Goal: Task Accomplishment & Management: Complete application form

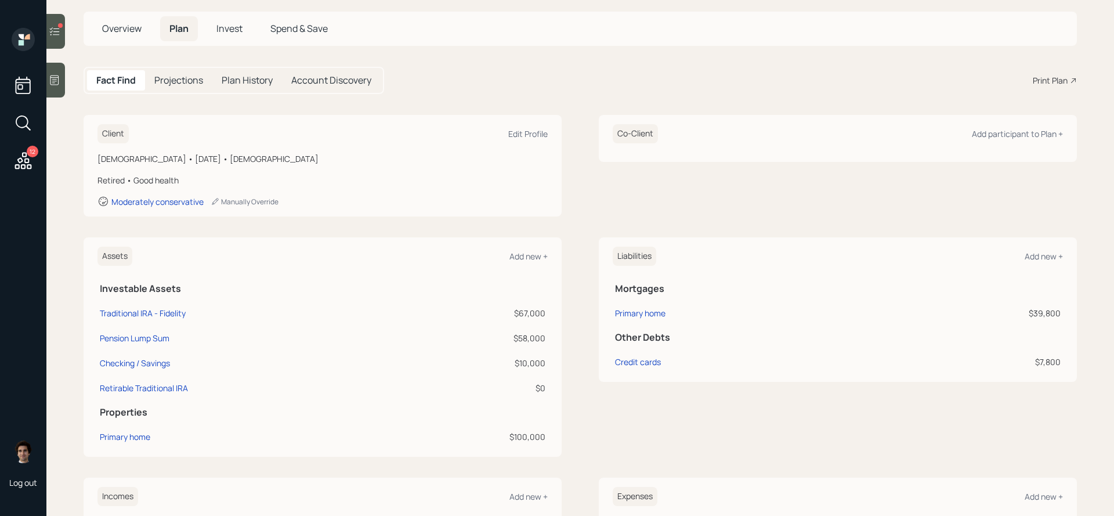
scroll to position [61, 0]
click at [165, 310] on div "Traditional IRA - Fidelity" at bounding box center [143, 312] width 86 height 12
select select "ira"
select select "balanced"
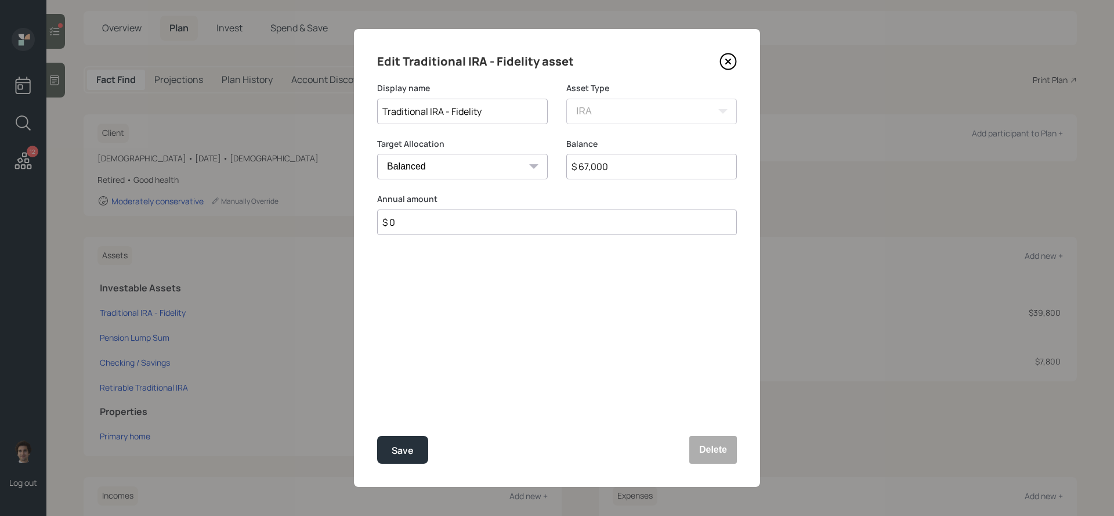
drag, startPoint x: 643, startPoint y: 170, endPoint x: 504, endPoint y: 168, distance: 138.7
click at [504, 168] on div "Target Allocation Cash Conservative Balanced Aggressive Balance $ 67,000" at bounding box center [557, 166] width 360 height 56
type input "$ 2,000"
click at [732, 56] on icon at bounding box center [728, 61] width 17 height 17
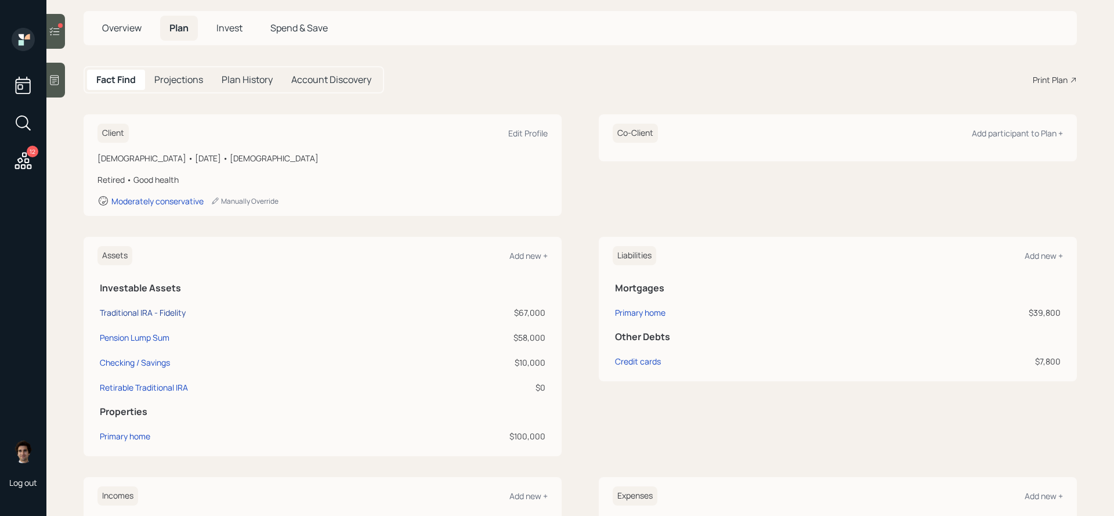
click at [168, 311] on div "Traditional IRA - Fidelity" at bounding box center [143, 312] width 86 height 12
select select "ira"
select select "balanced"
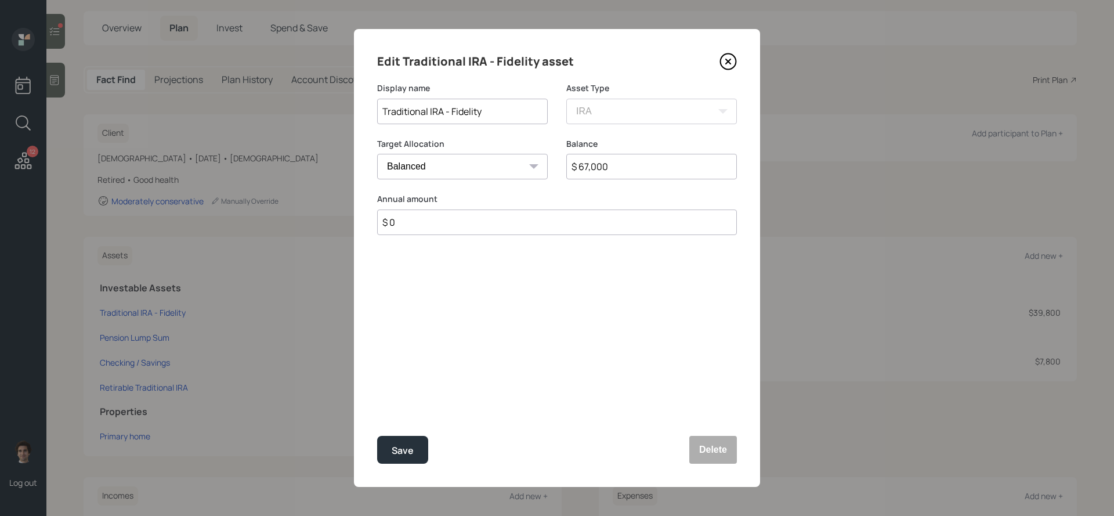
drag, startPoint x: 606, startPoint y: 166, endPoint x: 501, endPoint y: 166, distance: 105.6
click at [501, 166] on div "Target Allocation Cash Conservative Balanced Aggressive Balance $ 67,000" at bounding box center [557, 166] width 360 height 56
type input "$ 2,000"
click at [411, 445] on div "Save" at bounding box center [403, 451] width 22 height 16
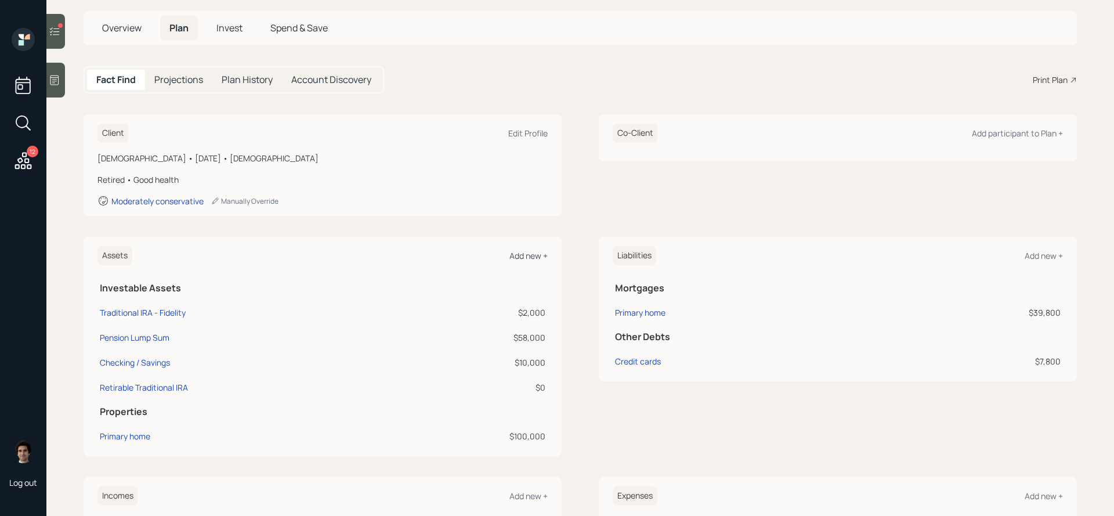
click at [539, 252] on div "Add new +" at bounding box center [529, 255] width 38 height 11
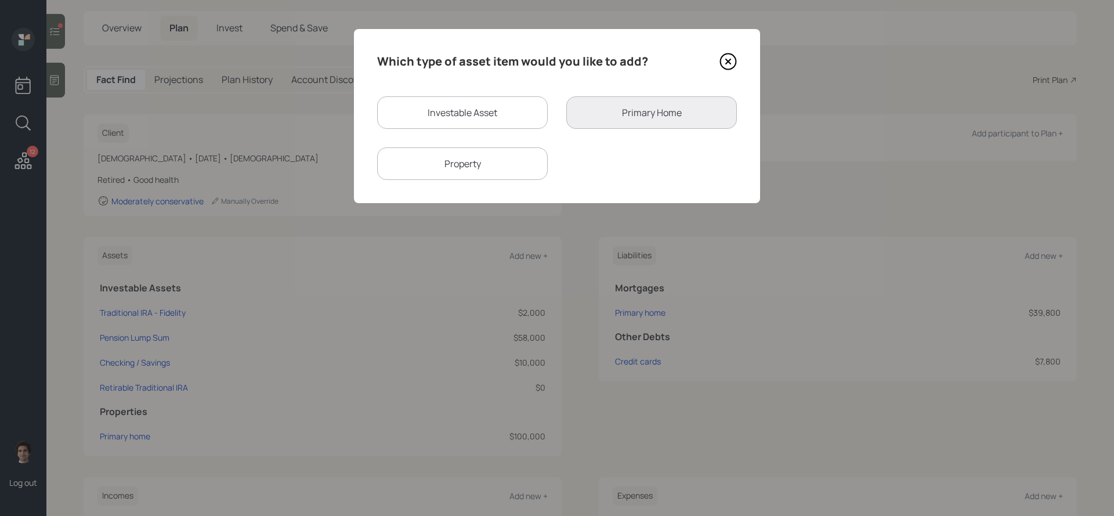
click at [502, 119] on div "Investable Asset" at bounding box center [462, 112] width 171 height 33
select select "taxable"
select select "balanced"
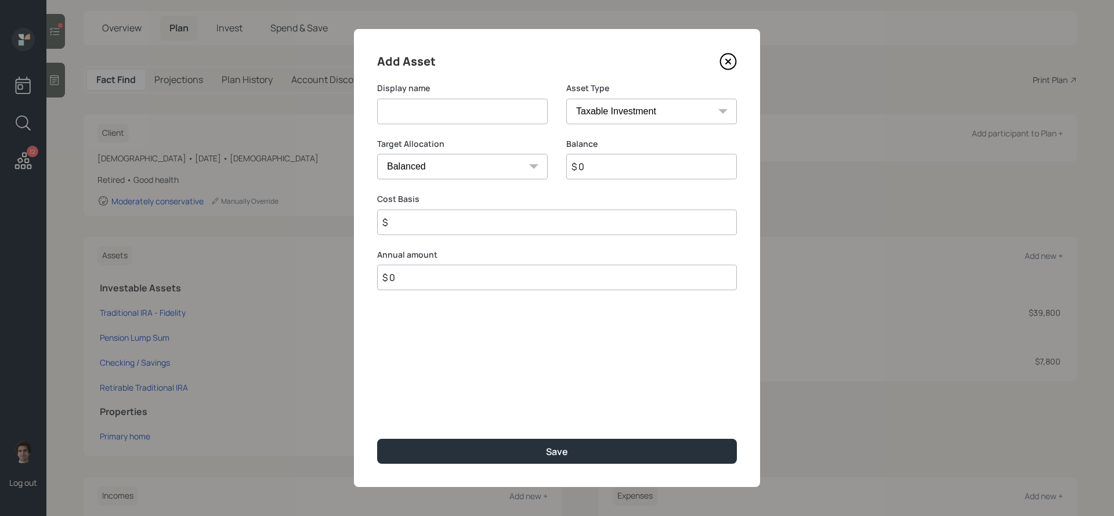
click at [525, 111] on input at bounding box center [462, 112] width 171 height 26
type input "NUA Employer Stock"
click at [664, 172] on input "$ 0" at bounding box center [651, 167] width 171 height 26
type input "$ 58,000"
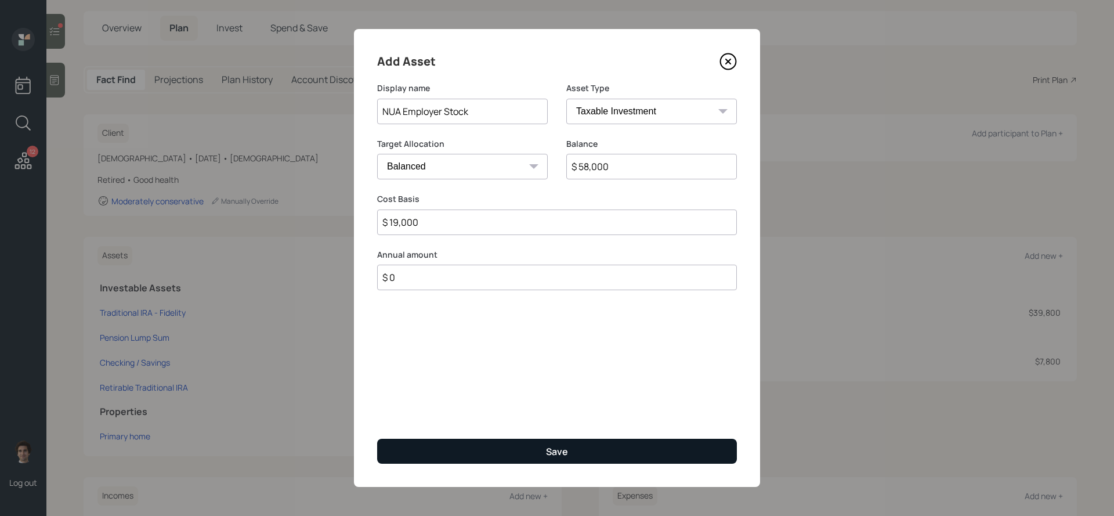
type input "$ 19,000"
click at [515, 450] on button "Save" at bounding box center [557, 451] width 360 height 25
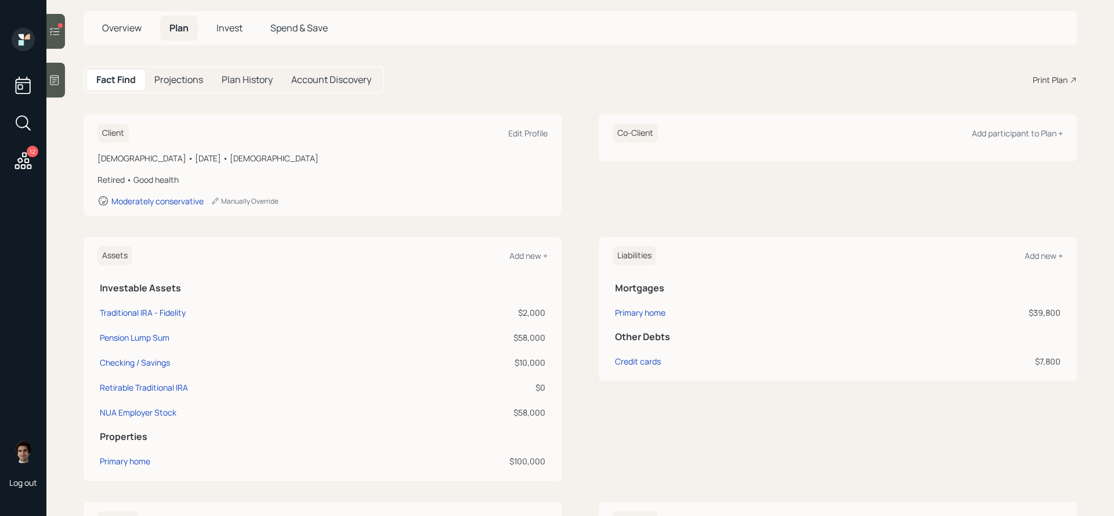
click at [237, 40] on h5 "Invest" at bounding box center [229, 28] width 45 height 25
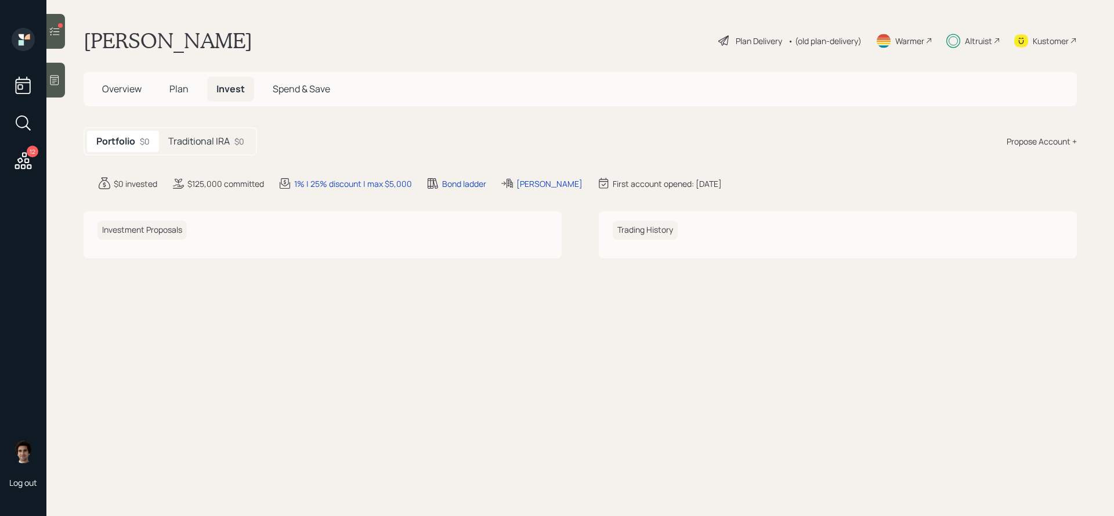
click at [1056, 141] on div "Propose Account +" at bounding box center [1042, 141] width 70 height 12
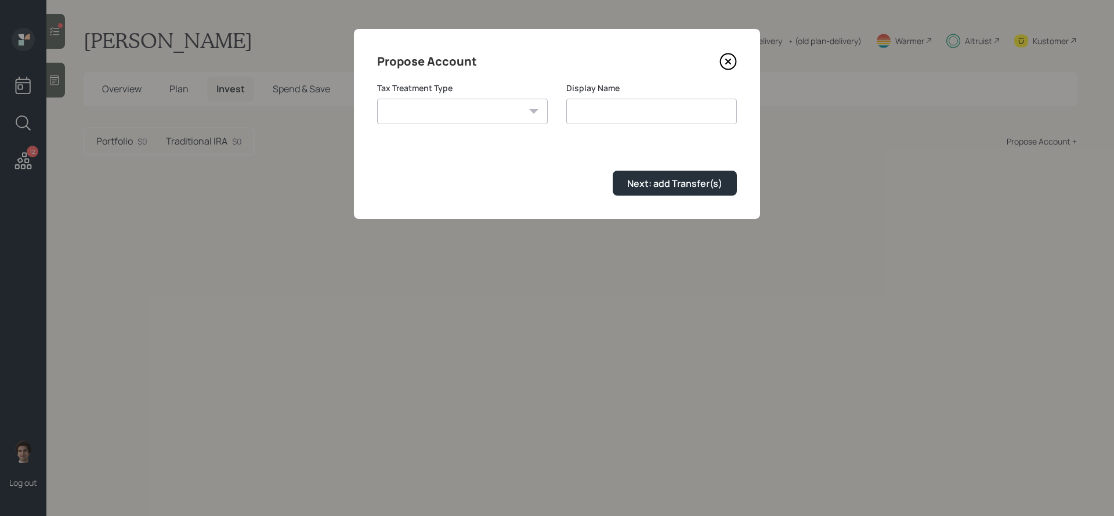
click at [492, 100] on select "[PERSON_NAME] Taxable Traditional" at bounding box center [462, 112] width 171 height 26
select select "taxable"
click at [377, 99] on select "[PERSON_NAME] Taxable Traditional" at bounding box center [462, 112] width 171 height 26
click at [688, 110] on input "Taxable" at bounding box center [651, 112] width 171 height 26
click at [622, 118] on input "Taxable Brokerage" at bounding box center [651, 112] width 171 height 26
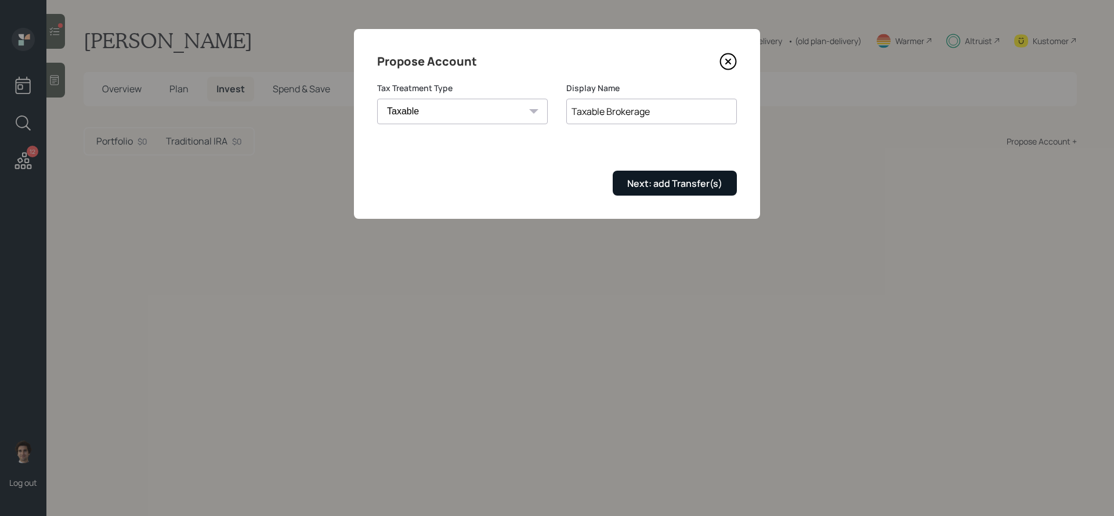
type input "Taxable Brokerage"
click at [661, 187] on div "Next: add Transfer(s)" at bounding box center [674, 183] width 95 height 13
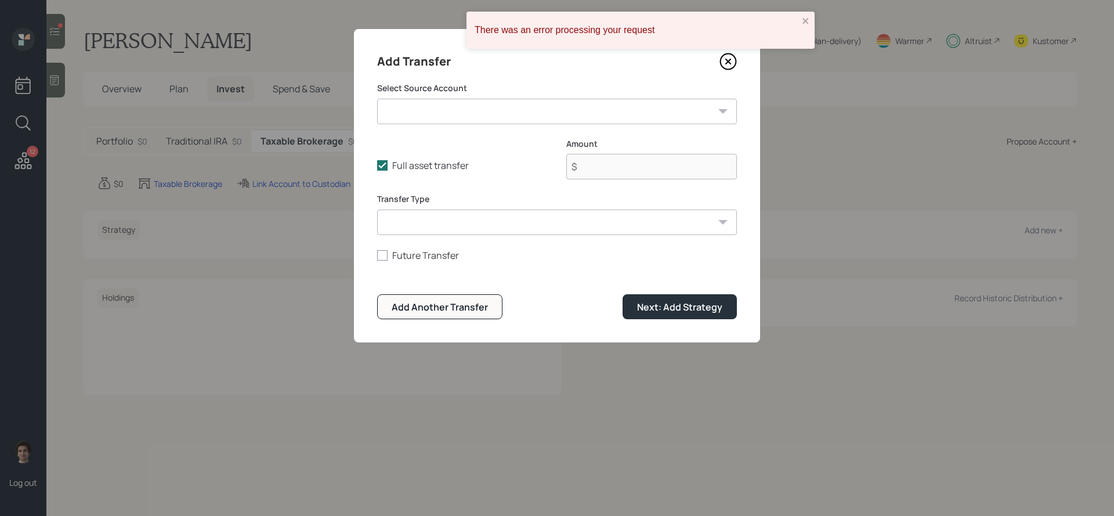
click at [573, 110] on select "Traditional IRA - Fidelity ($2,000 | IRA) Pension Lump Sum ($58,000 | IRA) Chec…" at bounding box center [557, 112] width 360 height 26
select select "4a6e0b23-982b-4416-b3db-218d9e59f23b"
click at [377, 99] on select "Traditional IRA - Fidelity ($2,000 | IRA) Pension Lump Sum ($58,000 | IRA) Chec…" at bounding box center [557, 112] width 360 height 26
type input "$ 58,000"
click at [709, 304] on div "Next: Add Strategy" at bounding box center [679, 307] width 85 height 13
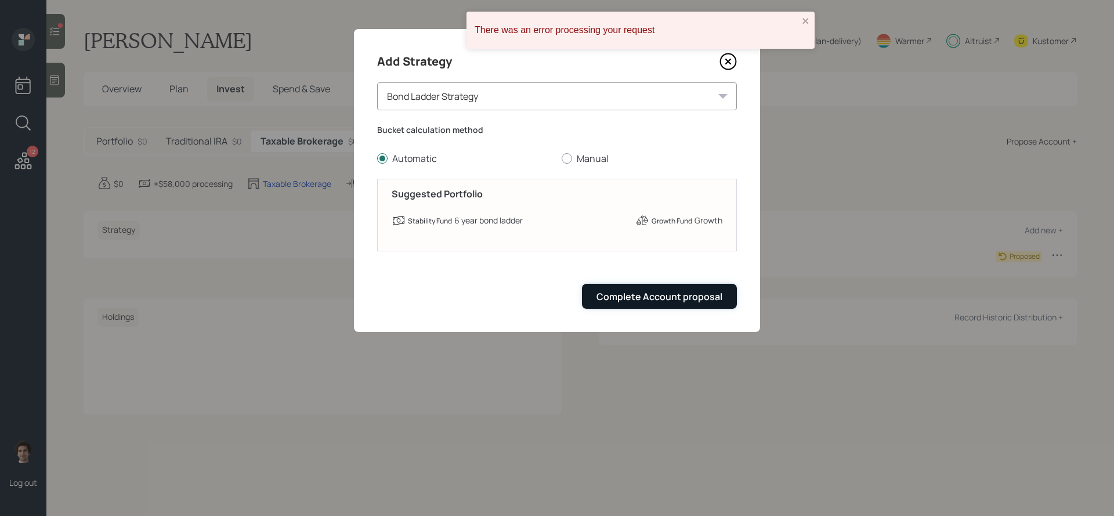
click at [645, 298] on div "Complete Account proposal" at bounding box center [660, 296] width 126 height 13
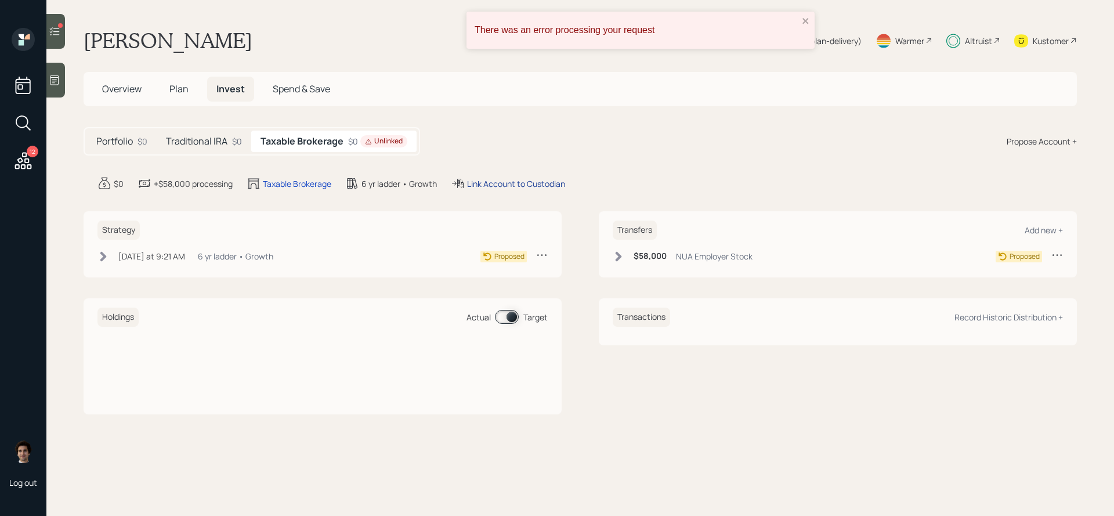
click at [532, 182] on div "Link Account to Custodian" at bounding box center [516, 184] width 98 height 12
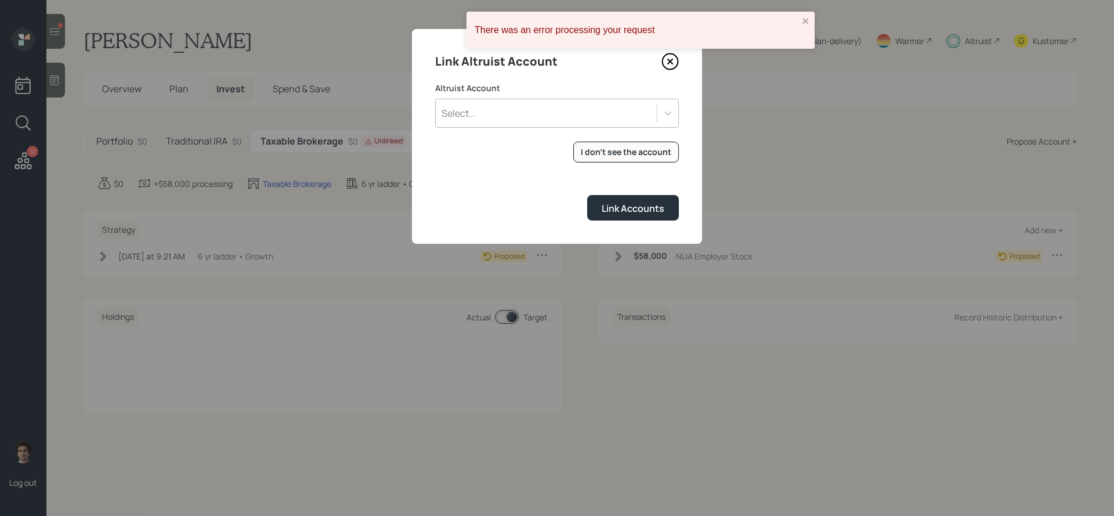
click at [566, 106] on div "Select..." at bounding box center [546, 113] width 221 height 20
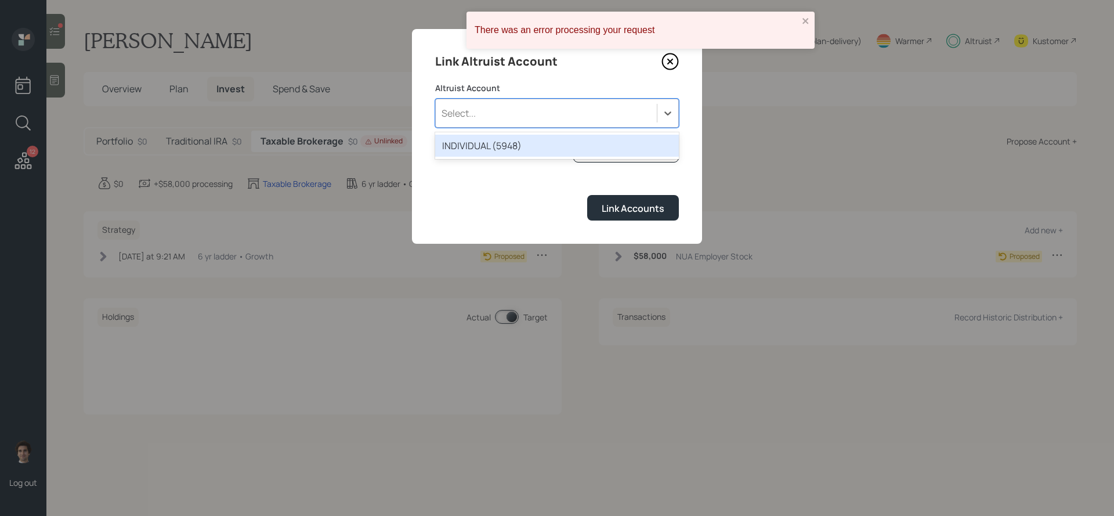
click at [566, 142] on div "INDIVIDUAL (5948)" at bounding box center [557, 146] width 244 height 22
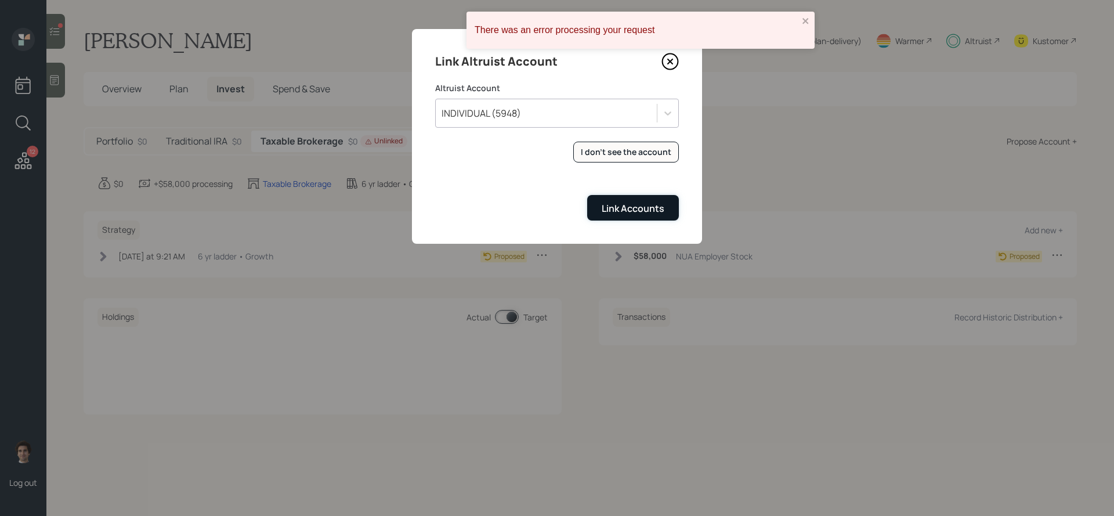
click at [621, 202] on div "Link Accounts" at bounding box center [633, 208] width 63 height 13
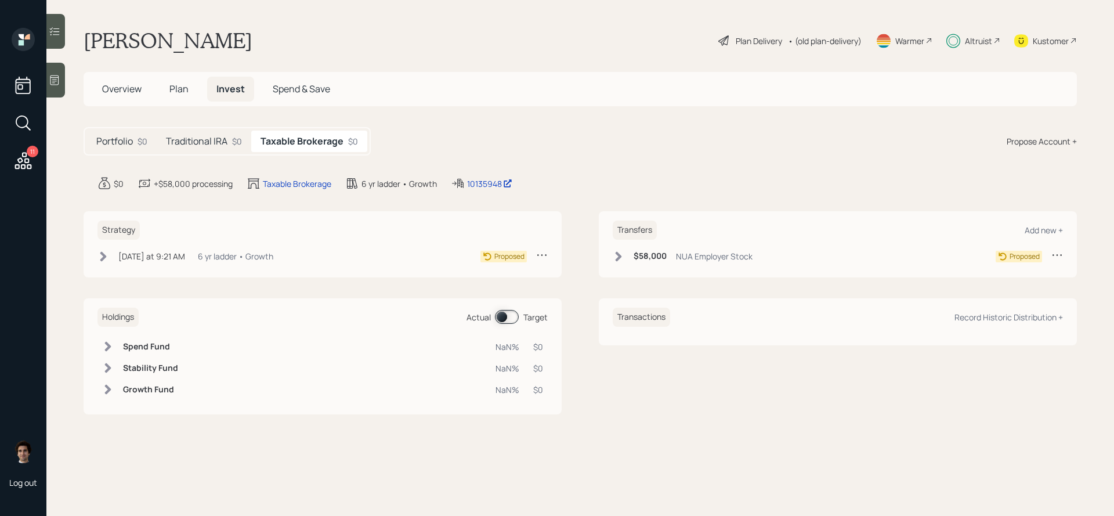
click at [24, 147] on div "11" at bounding box center [23, 124] width 21 height 99
click at [30, 157] on icon at bounding box center [23, 160] width 21 height 21
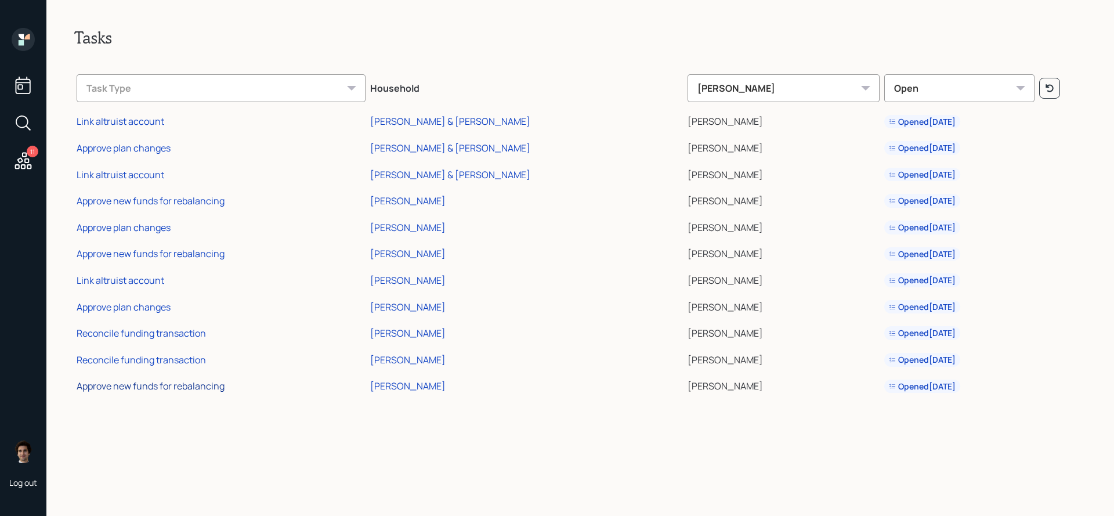
click at [212, 389] on div "Approve new funds for rebalancing" at bounding box center [151, 386] width 148 height 13
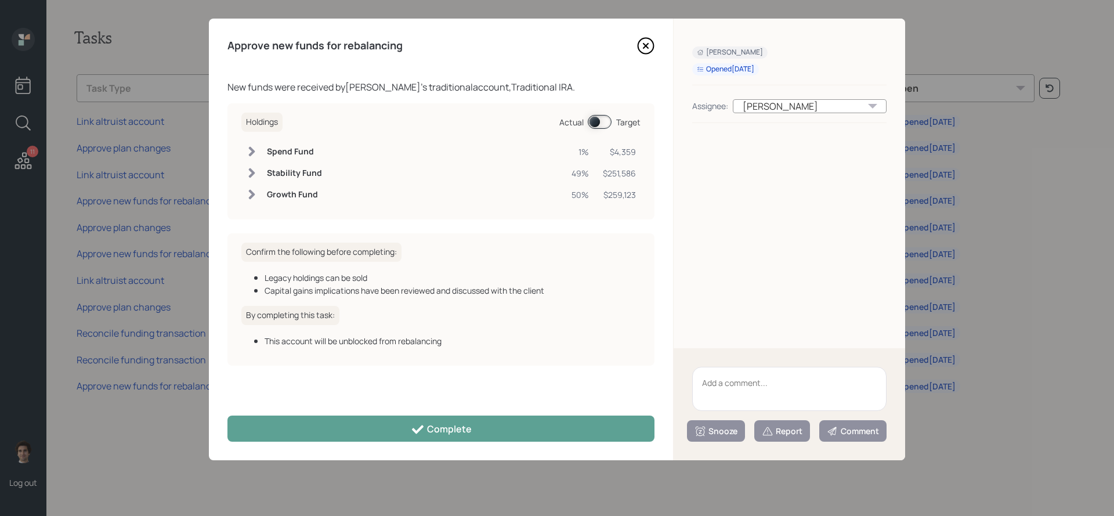
click at [604, 118] on span at bounding box center [600, 122] width 24 height 14
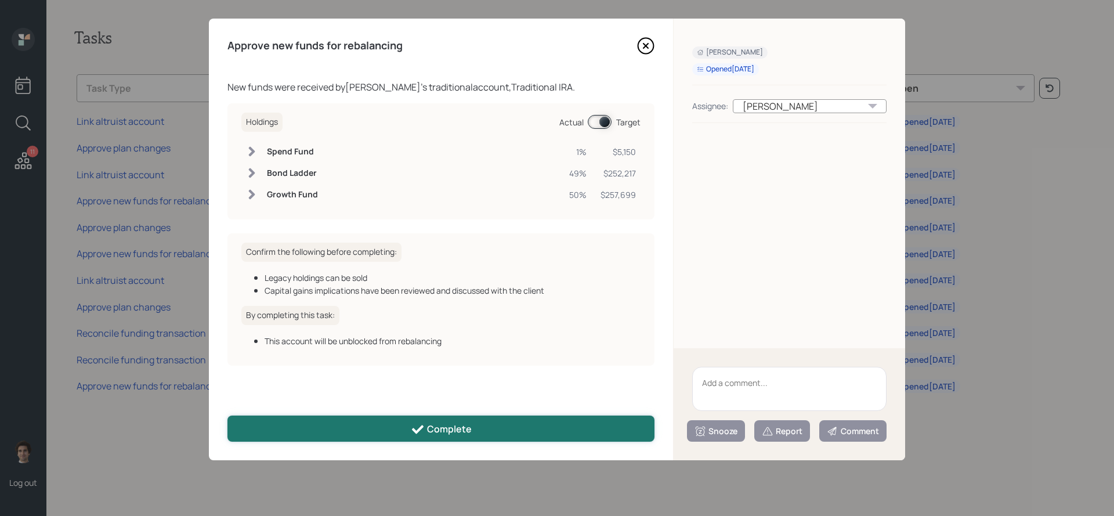
click at [501, 440] on button "Complete" at bounding box center [441, 429] width 427 height 26
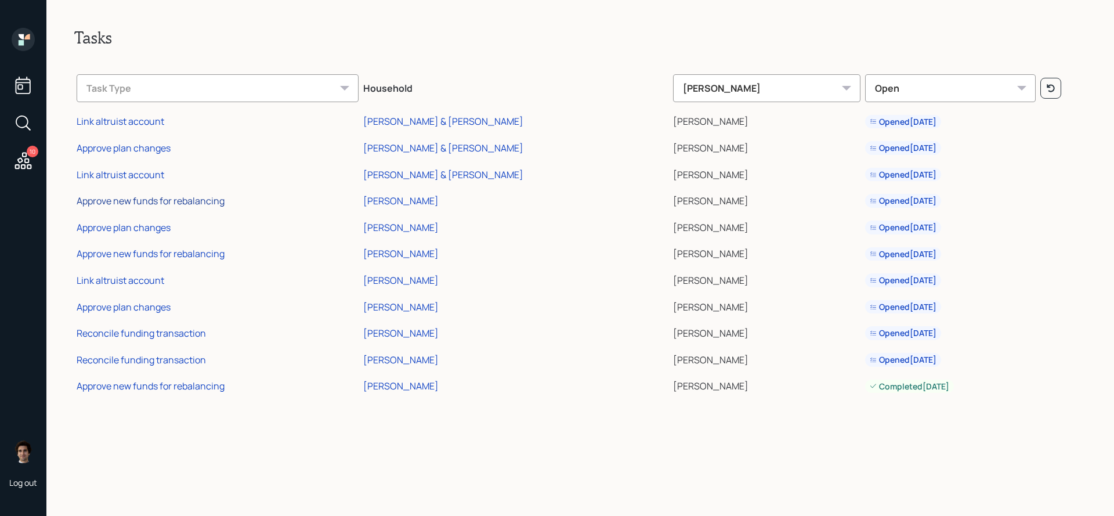
click at [154, 203] on div "Approve new funds for rebalancing" at bounding box center [151, 200] width 148 height 13
click at [417, 303] on div "Lawrence Lefkowitz" at bounding box center [400, 307] width 75 height 13
